Goal: Book appointment/travel/reservation

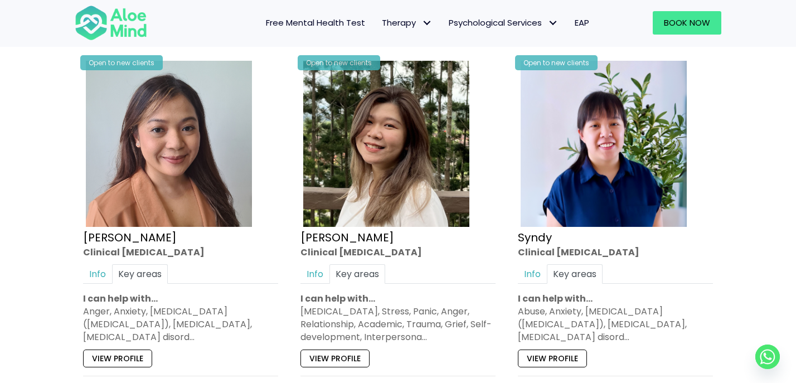
scroll to position [1096, 0]
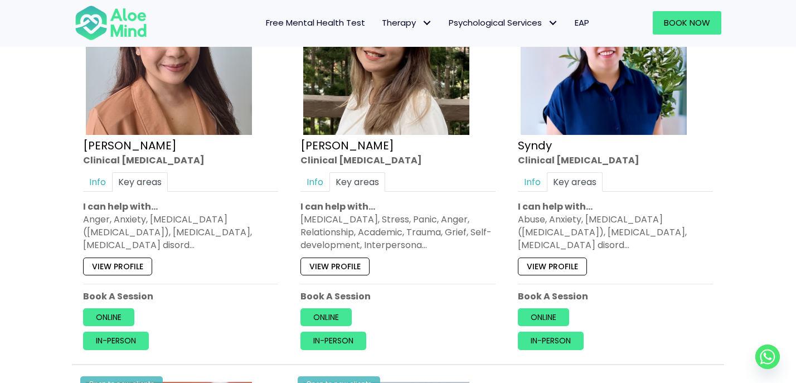
click at [329, 232] on div "[MEDICAL_DATA], Stress, Panic, Anger, Relationship, Academic, Trauma, Grief, Se…" at bounding box center [398, 232] width 195 height 39
click at [354, 266] on link "View profile" at bounding box center [335, 266] width 69 height 18
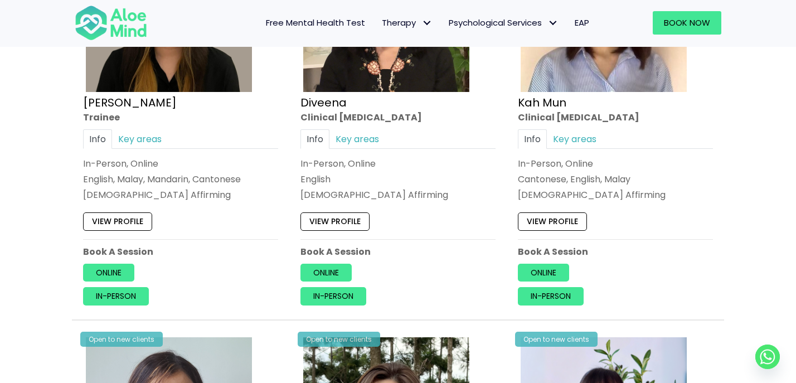
scroll to position [729, 0]
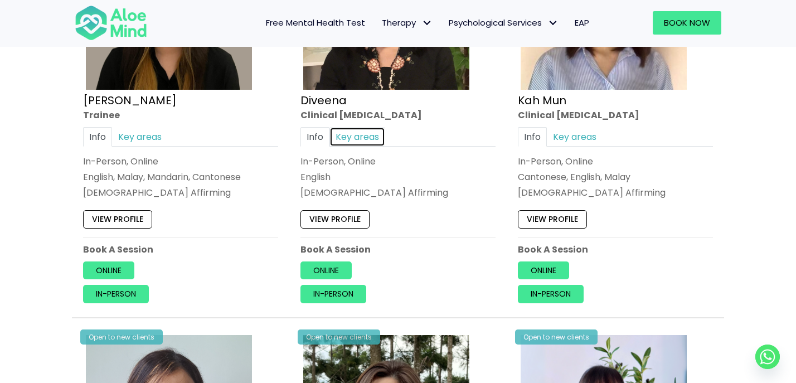
click at [375, 134] on link "Key areas" at bounding box center [357, 137] width 56 height 20
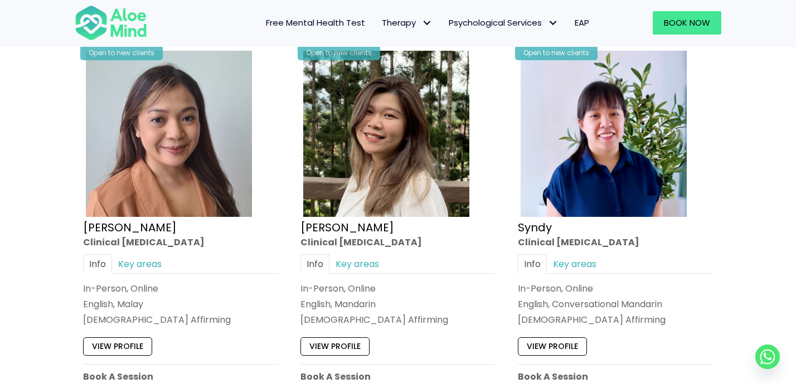
scroll to position [1015, 0]
click at [374, 269] on link "Key areas" at bounding box center [357, 265] width 56 height 20
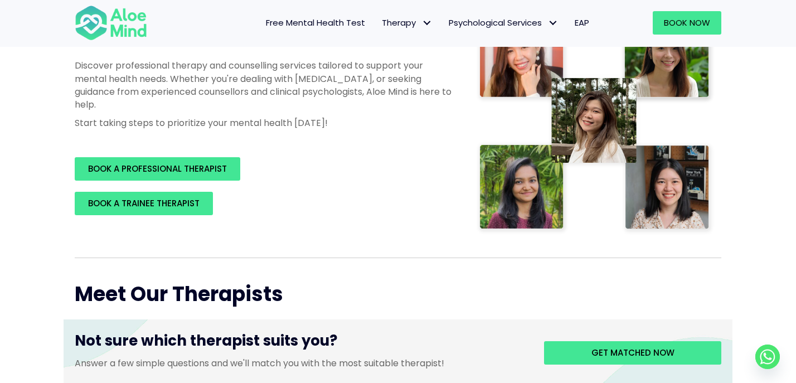
scroll to position [239, 0]
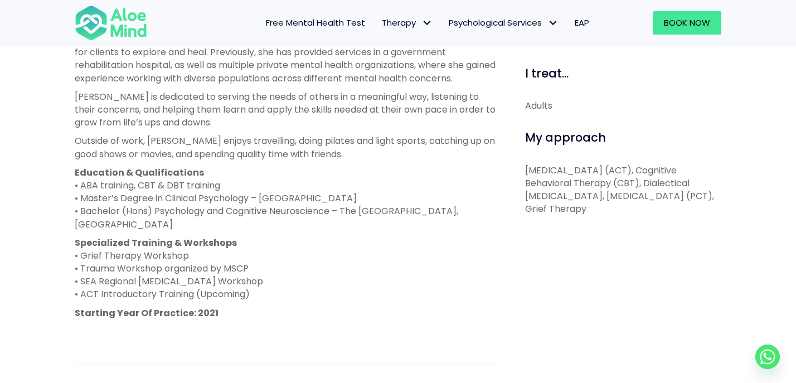
scroll to position [540, 0]
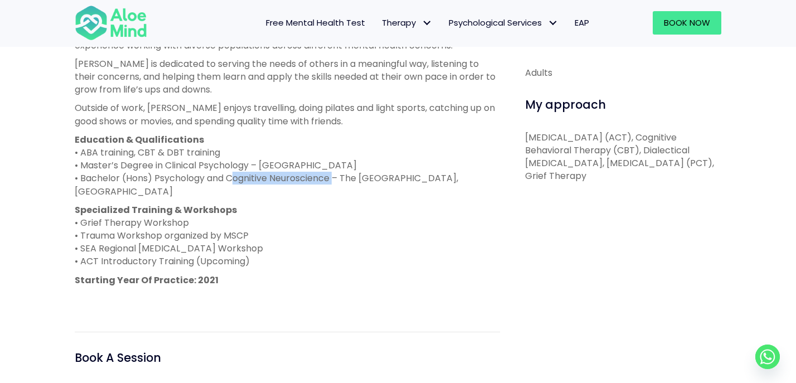
drag, startPoint x: 231, startPoint y: 180, endPoint x: 334, endPoint y: 183, distance: 102.6
click at [335, 183] on p "Education & Qualifications • ABA training, CBT & DBT training • Master’s Degree…" at bounding box center [287, 165] width 425 height 65
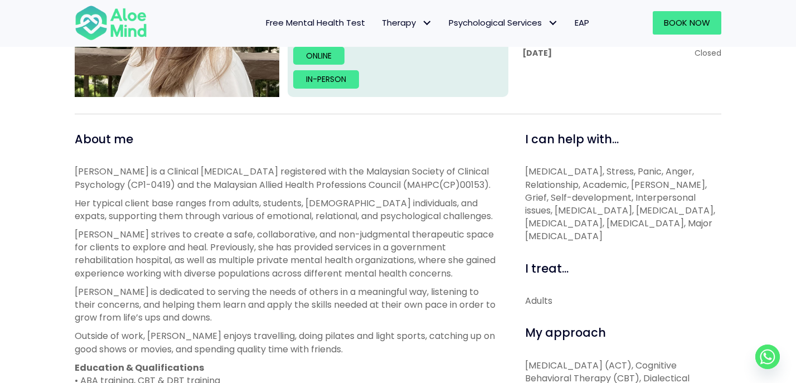
scroll to position [310, 0]
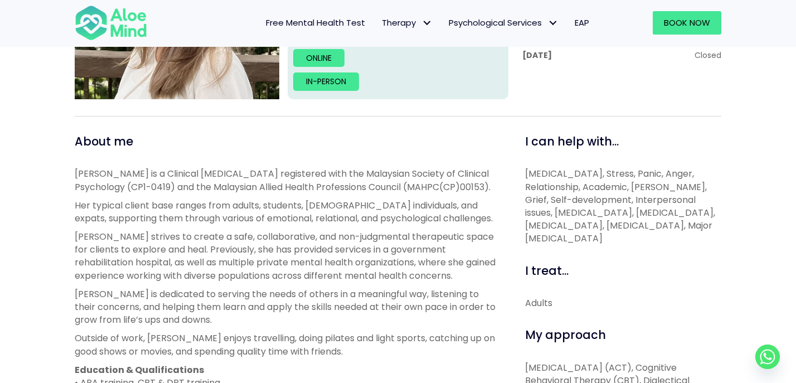
drag, startPoint x: 626, startPoint y: 238, endPoint x: 645, endPoint y: 251, distance: 23.5
click at [645, 245] on p "Depression, Anxiety, Stress, Panic, Anger, Relationship, Academic, Trauma, Grie…" at bounding box center [623, 205] width 196 height 77
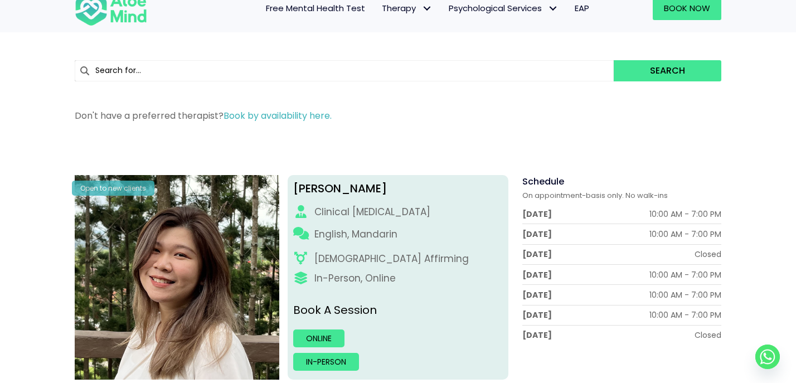
scroll to position [0, 0]
